Goal: Information Seeking & Learning: Learn about a topic

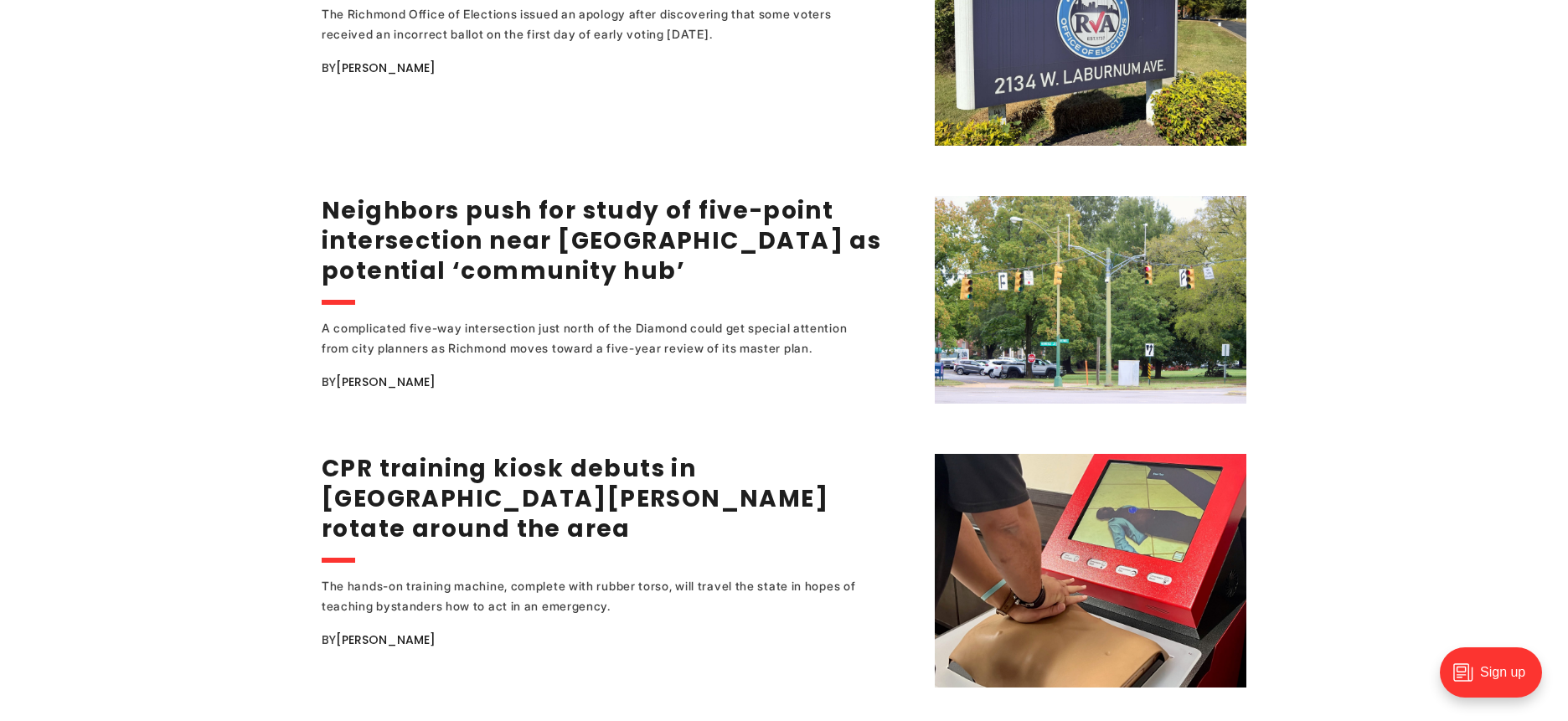
scroll to position [2611, 0]
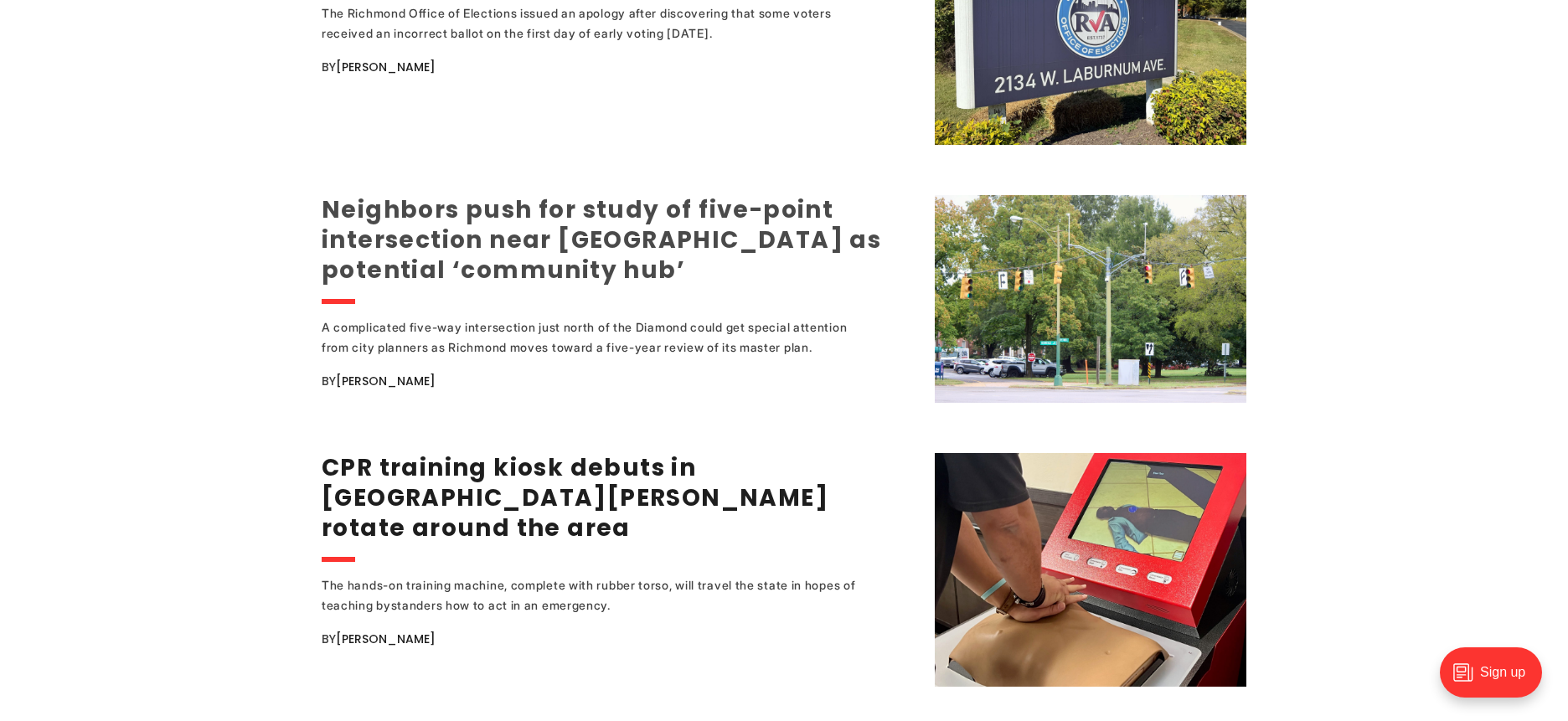
click at [495, 239] on link "Neighbors push for study of five-point intersection near [GEOGRAPHIC_DATA] as p…" at bounding box center [601, 240] width 559 height 93
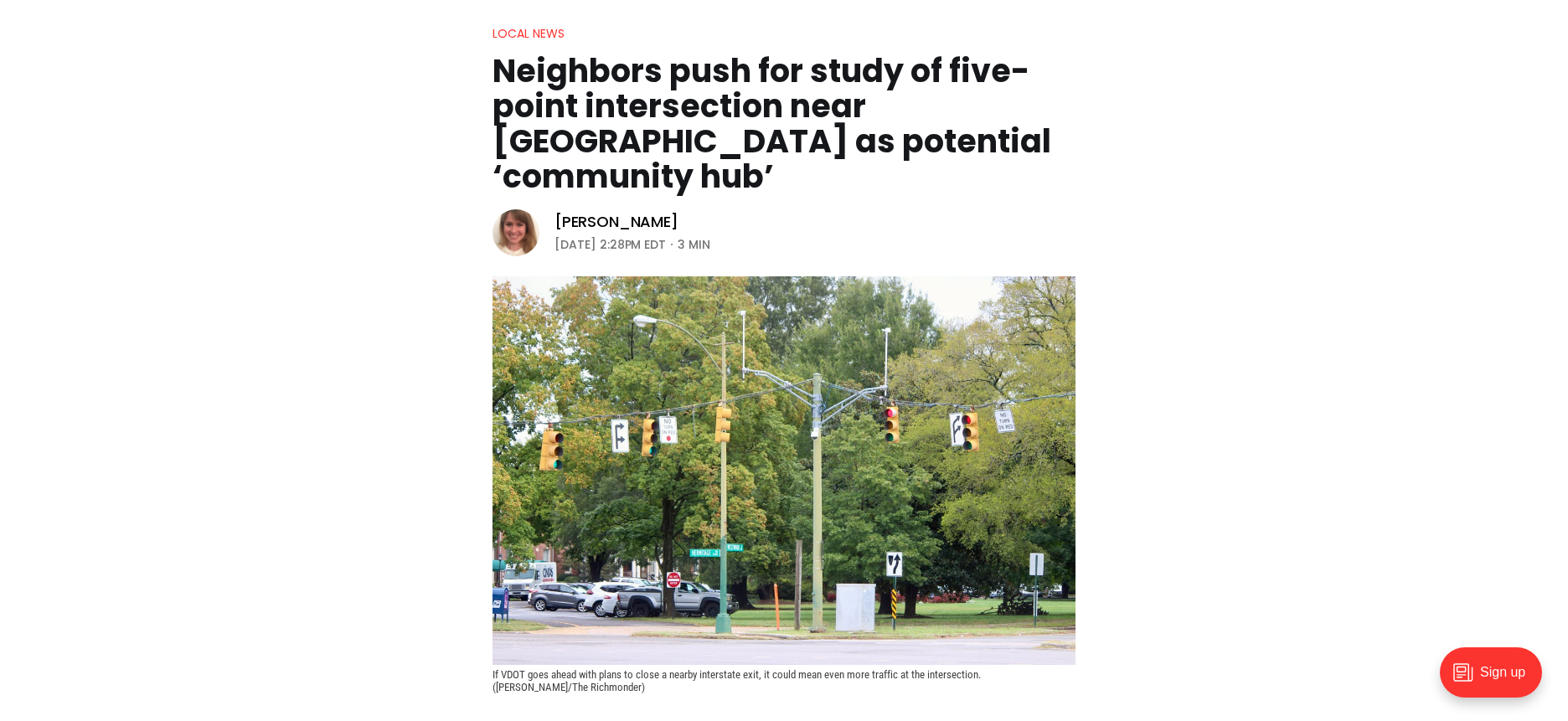
scroll to position [176, 0]
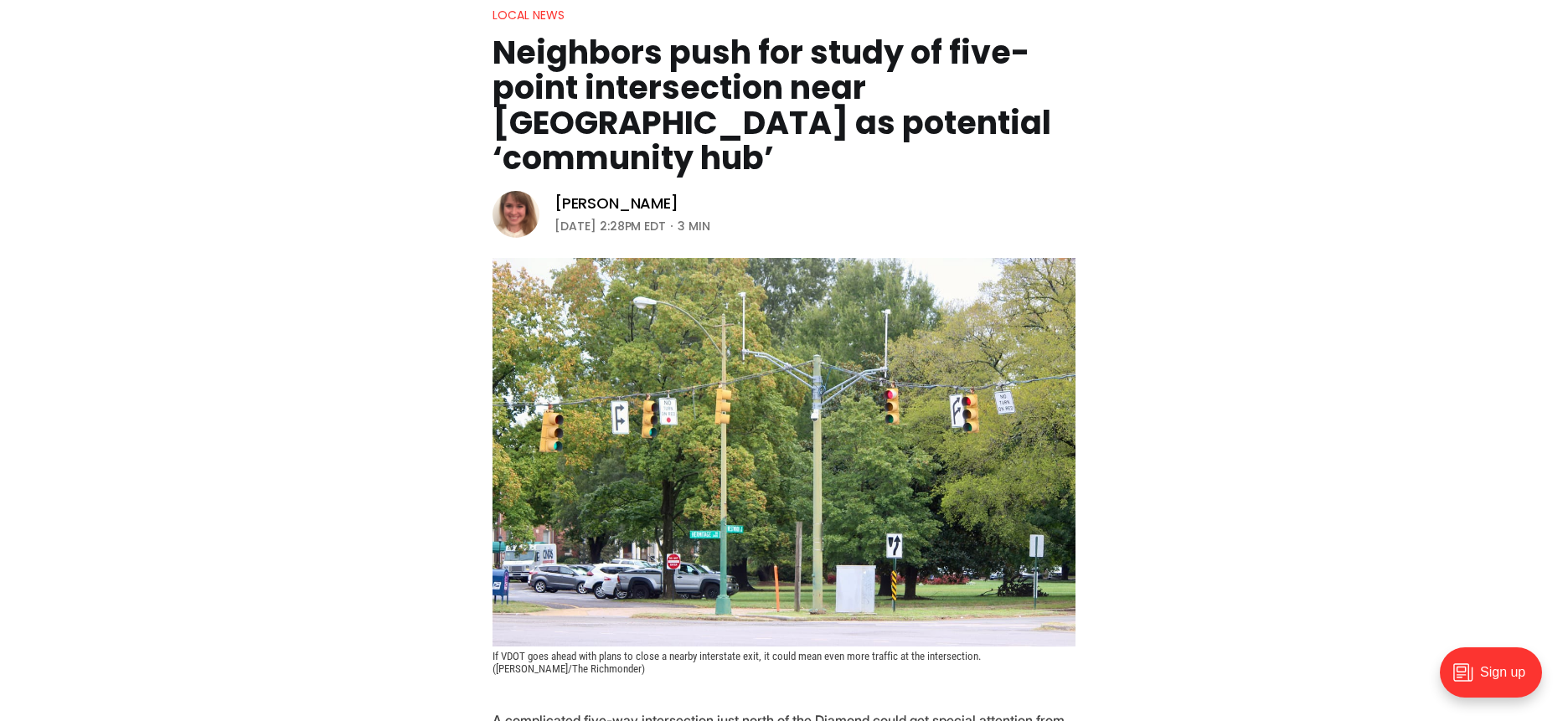
click at [519, 190] on img at bounding box center [515, 213] width 47 height 47
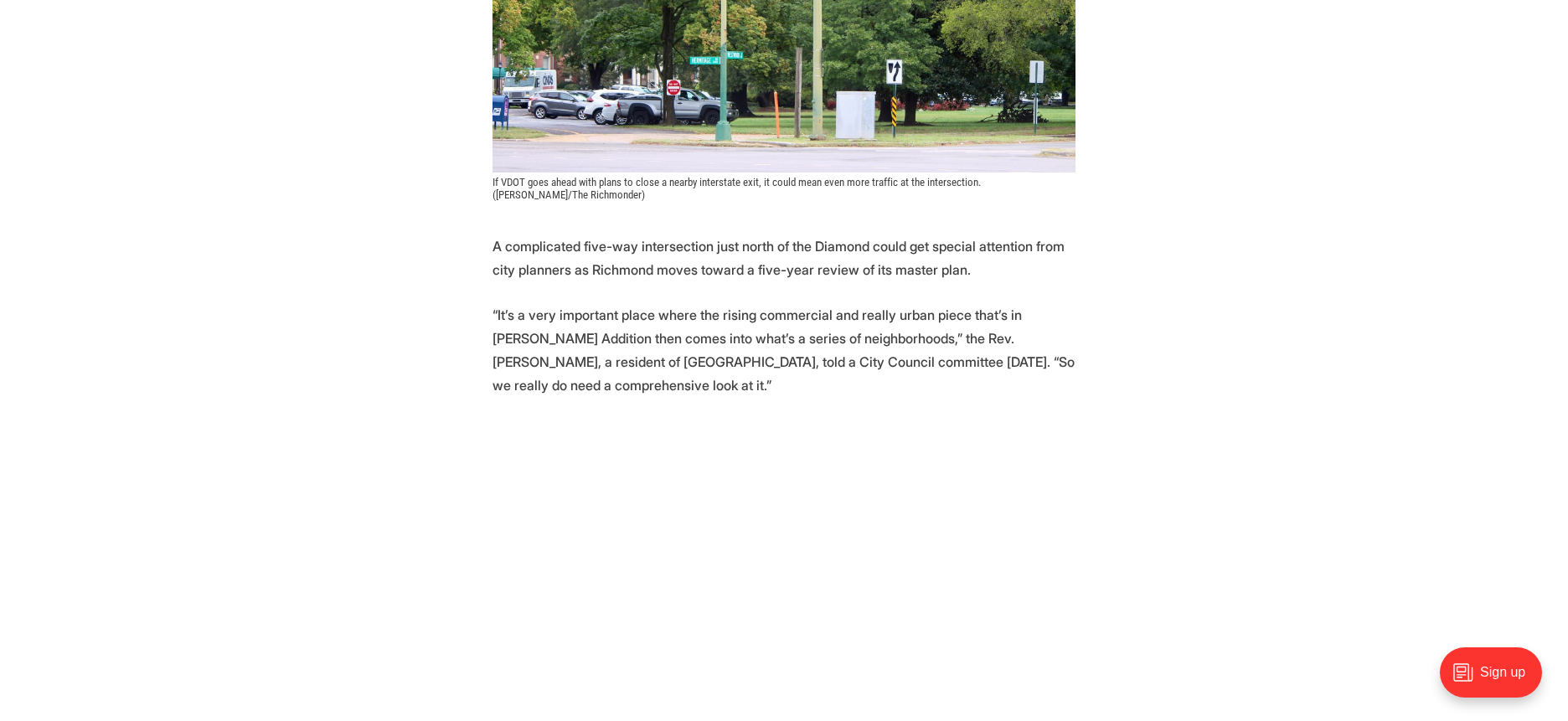
scroll to position [649, 0]
drag, startPoint x: 349, startPoint y: 486, endPoint x: 380, endPoint y: 398, distance: 93.3
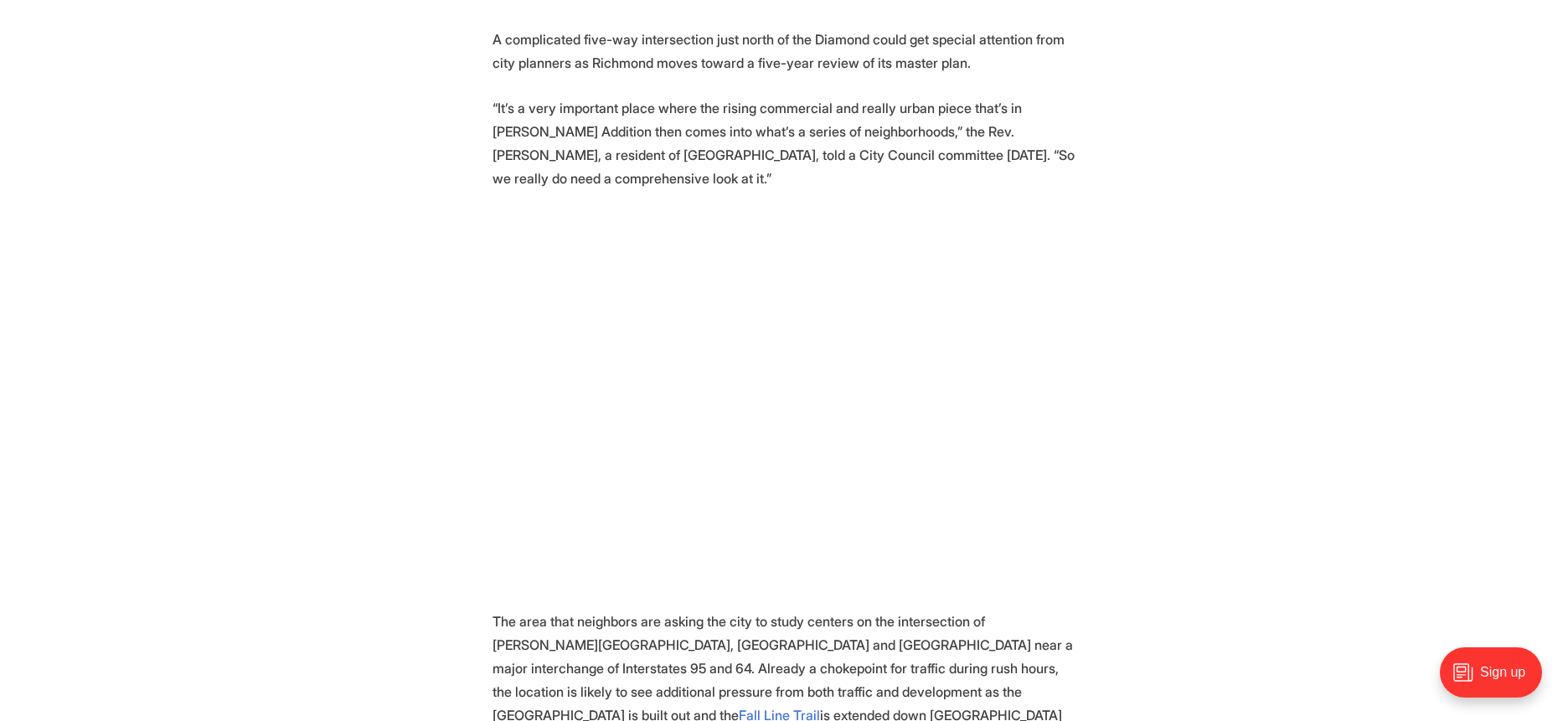
scroll to position [862, 0]
